Goal: Find specific page/section: Find specific page/section

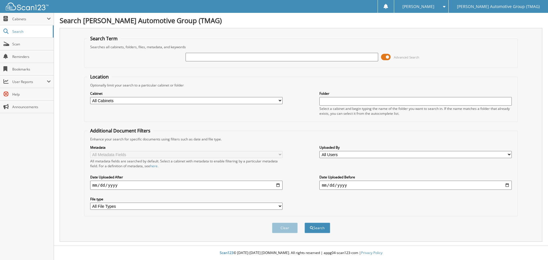
click at [191, 60] on input "text" at bounding box center [281, 57] width 192 height 9
type input "H25753"
click at [304, 222] on button "Search" at bounding box center [317, 227] width 26 height 11
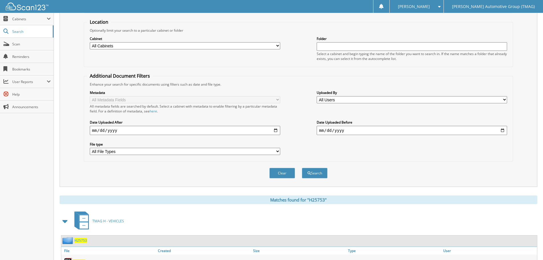
scroll to position [114, 0]
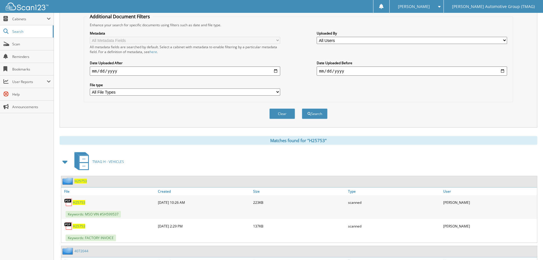
click at [79, 182] on span "H25753" at bounding box center [80, 181] width 13 height 5
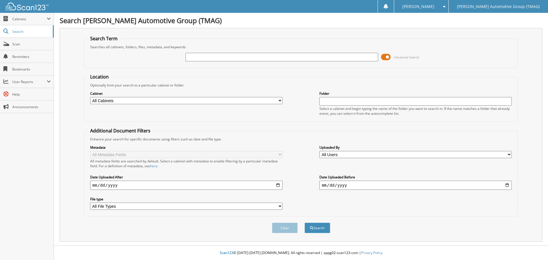
click at [195, 57] on input "text" at bounding box center [281, 57] width 192 height 9
type input "c26178"
click at [304, 222] on button "Search" at bounding box center [317, 227] width 26 height 11
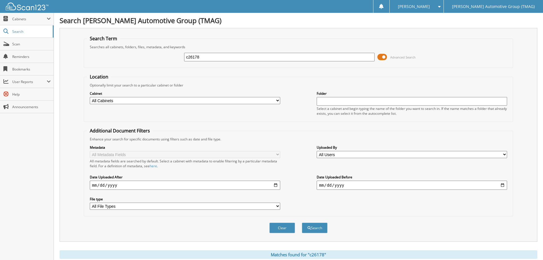
scroll to position [59, 0]
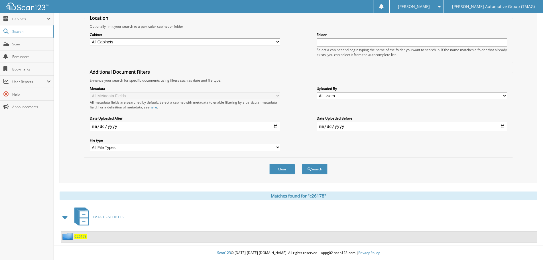
click at [83, 236] on span "C26178" at bounding box center [80, 236] width 12 height 5
